Goal: Use online tool/utility: Utilize a website feature to perform a specific function

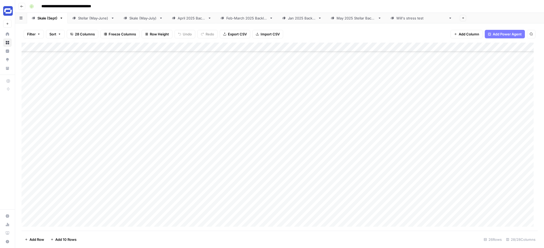
scroll to position [193, 0]
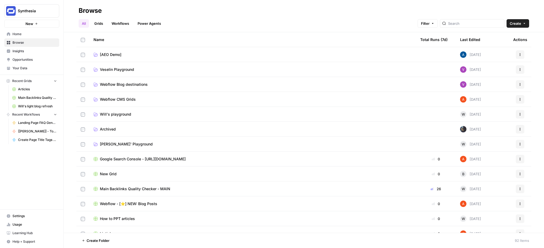
click at [121, 23] on link "Workflows" at bounding box center [120, 23] width 24 height 9
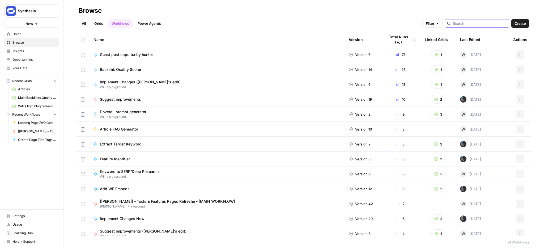
click at [483, 23] on input "search" at bounding box center [480, 23] width 54 height 5
type input "[PERSON_NAME]"
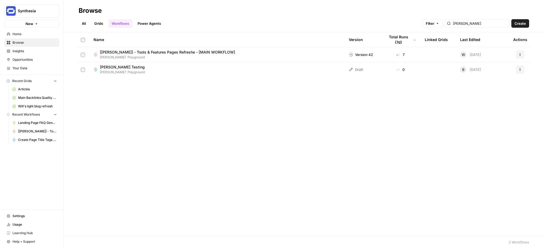
click at [157, 53] on span "[[PERSON_NAME]] - Tools & Features Pages Refreshe - [MAIN WORKFLOW]" at bounding box center [167, 51] width 135 height 5
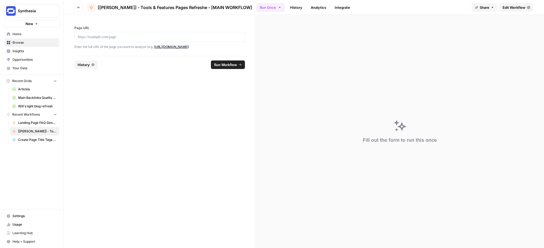
click at [129, 32] on div at bounding box center [159, 37] width 171 height 10
click at [119, 33] on div at bounding box center [159, 37] width 171 height 10
click at [105, 36] on p at bounding box center [160, 36] width 164 height 5
click at [229, 63] on span "Run Workflow" at bounding box center [225, 64] width 23 height 5
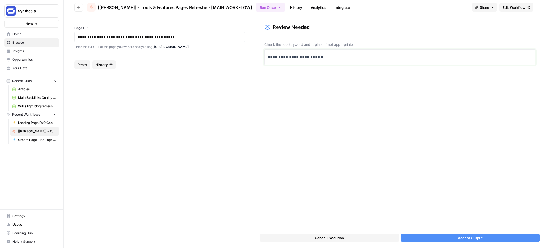
click at [307, 58] on p "**********" at bounding box center [400, 57] width 265 height 7
click at [327, 60] on p "**********" at bounding box center [400, 57] width 265 height 7
drag, startPoint x: 327, startPoint y: 57, endPoint x: 285, endPoint y: 56, distance: 42.0
click at [285, 56] on p "**********" at bounding box center [400, 57] width 265 height 7
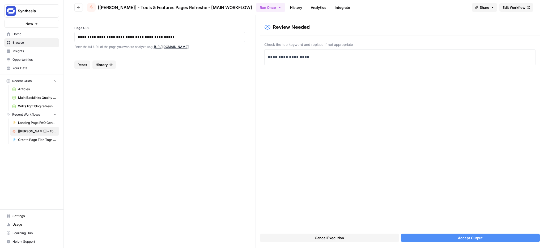
click at [462, 241] on button "Accept Output" at bounding box center [470, 237] width 139 height 9
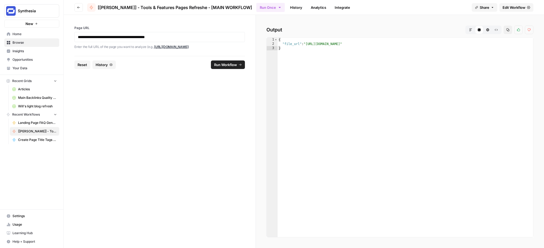
type textarea "**********"
drag, startPoint x: 469, startPoint y: 44, endPoint x: 308, endPoint y: 44, distance: 160.8
click at [308, 44] on div "{ "file_url" : "[URL][DOMAIN_NAME]" }" at bounding box center [406, 141] width 256 height 208
click at [518, 7] on span "Edit Workflow" at bounding box center [514, 7] width 23 height 5
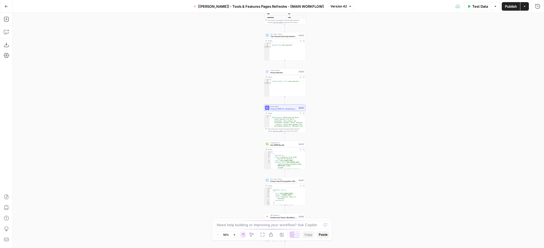
drag, startPoint x: 330, startPoint y: 72, endPoint x: 337, endPoint y: 183, distance: 111.0
click at [337, 183] on div "Workflow Input Settings Inputs Integration Google Search Console Integration St…" at bounding box center [279, 130] width 532 height 235
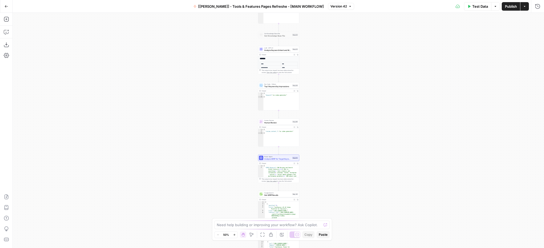
drag, startPoint x: 337, startPoint y: 49, endPoint x: 331, endPoint y: 99, distance: 50.4
click at [331, 99] on div "Workflow Input Settings Inputs Integration Google Search Console Integration St…" at bounding box center [279, 130] width 532 height 235
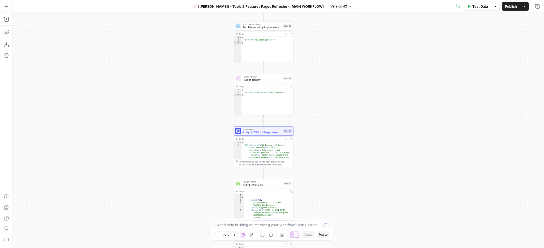
drag, startPoint x: 315, startPoint y: 156, endPoint x: 315, endPoint y: 107, distance: 48.6
click at [315, 107] on div "Workflow Input Settings Inputs Integration Google Search Console Integration St…" at bounding box center [279, 130] width 532 height 235
click at [260, 134] on div "Power Agent Analyze SERP for Target Keyword - Top 10 SERPs Step 53 Copy step De…" at bounding box center [264, 130] width 60 height 9
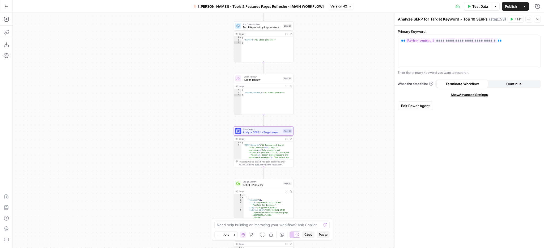
click at [475, 5] on span "Test Data" at bounding box center [481, 6] width 16 height 5
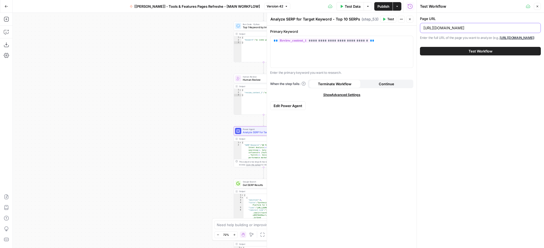
click at [468, 27] on input "[URL][DOMAIN_NAME]" at bounding box center [481, 27] width 114 height 5
paste input "video-transl"
type input "[URL][DOMAIN_NAME]"
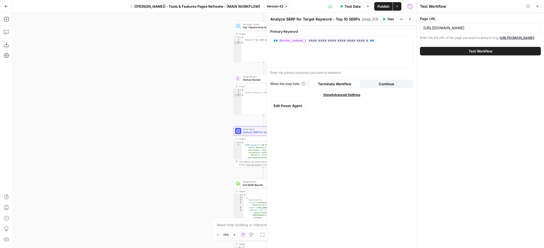
click at [474, 54] on span "Test Workflow" at bounding box center [481, 50] width 24 height 5
click at [475, 54] on span "Test Workflow" at bounding box center [481, 50] width 24 height 5
